Goal: Navigation & Orientation: Find specific page/section

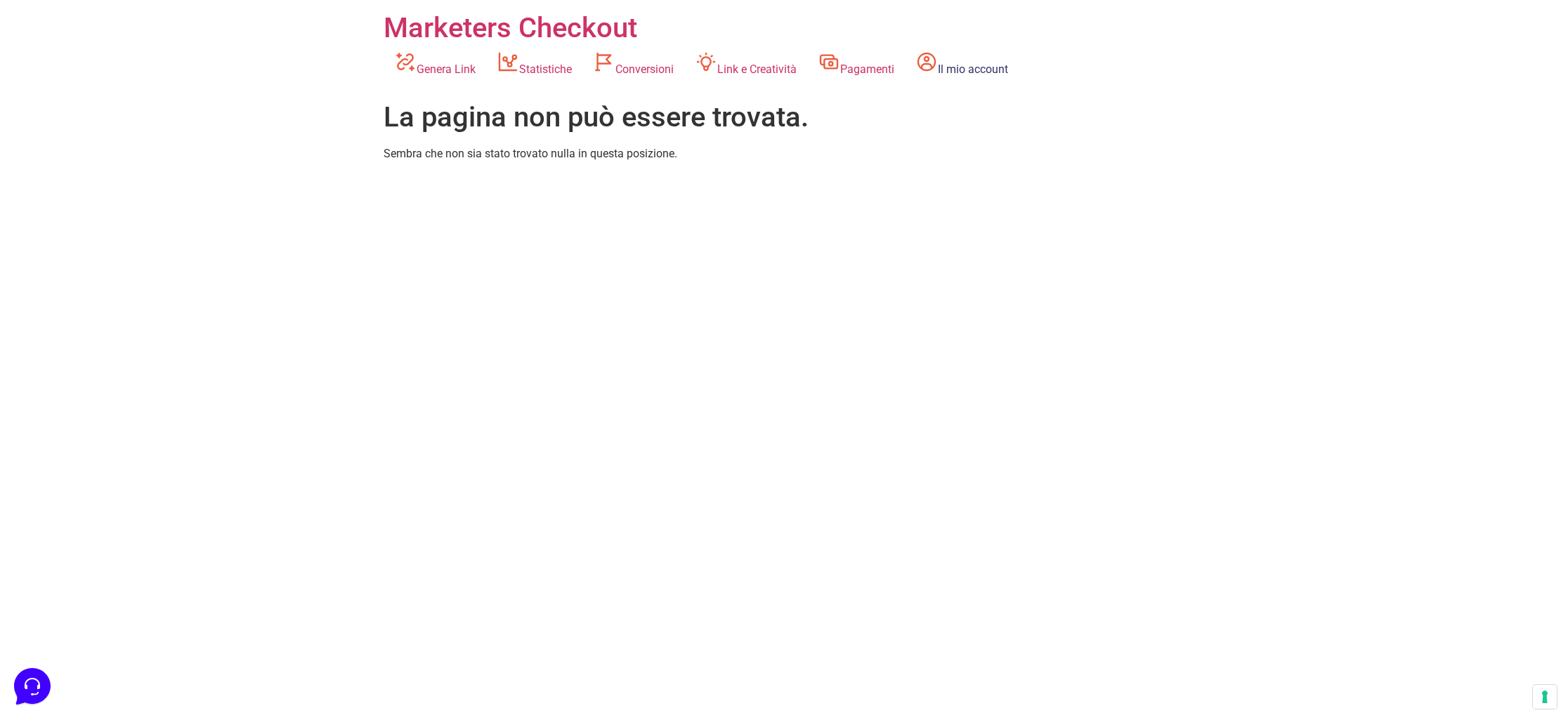
click at [1006, 71] on link "Il mio account" at bounding box center [962, 64] width 114 height 39
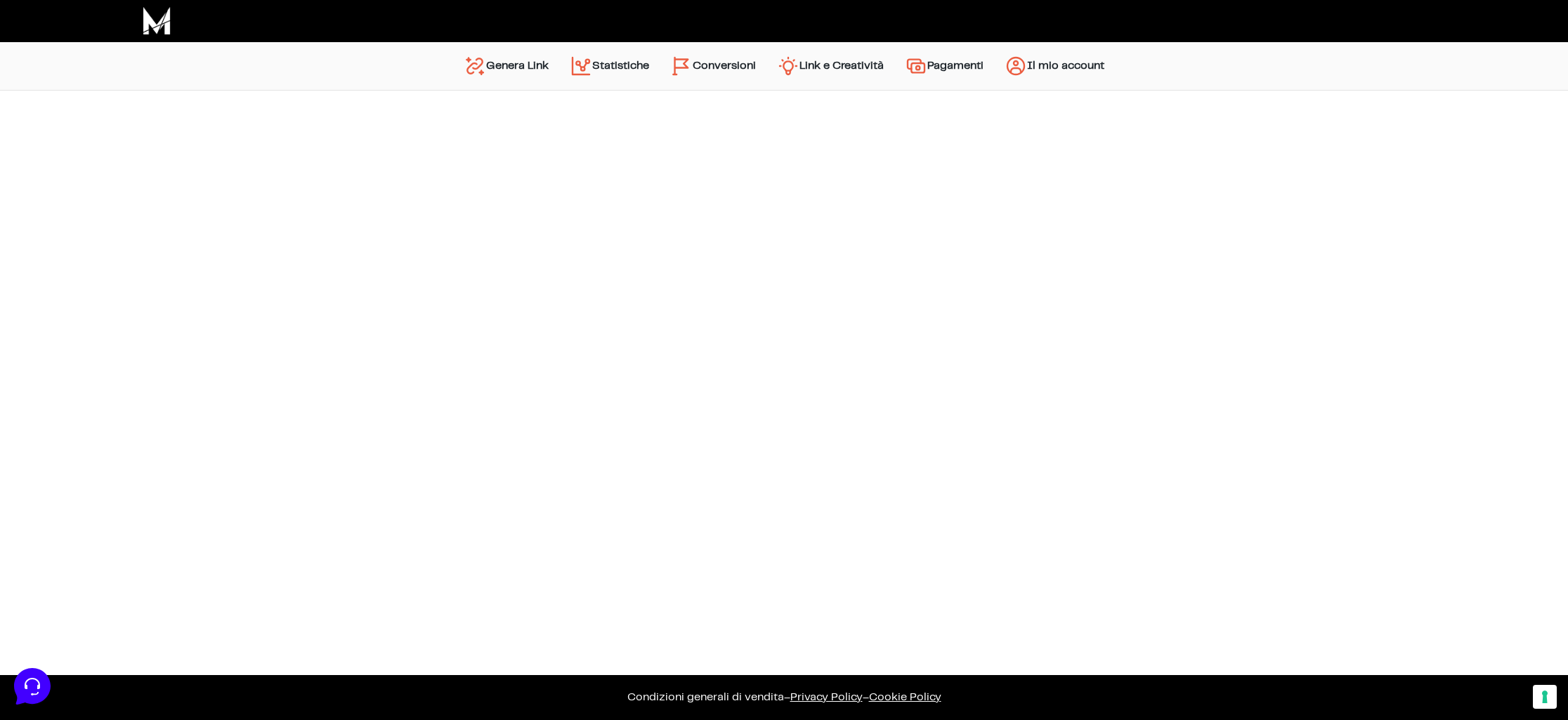
click at [1022, 64] on img "Menu principale" at bounding box center [1016, 66] width 22 height 22
click at [944, 70] on link "Pagamenti" at bounding box center [944, 66] width 100 height 34
